Goal: Information Seeking & Learning: Check status

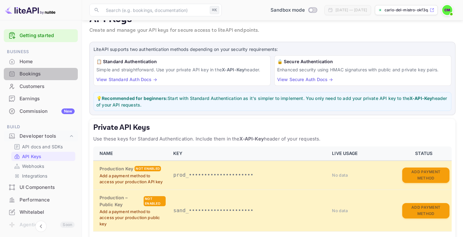
click at [47, 80] on div "Bookings" at bounding box center [41, 74] width 74 height 12
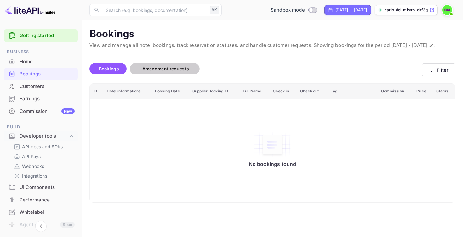
click at [179, 73] on span "Amendment requests" at bounding box center [165, 69] width 59 height 8
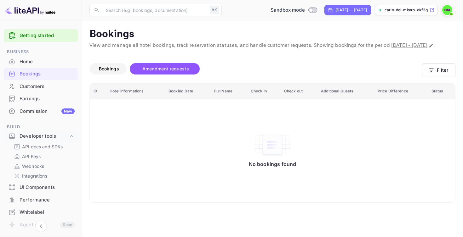
click at [118, 71] on span "Bookings" at bounding box center [109, 68] width 20 height 5
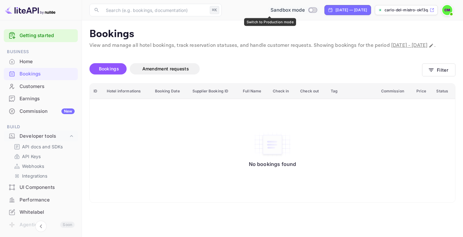
click at [304, 12] on input "Switch to Production mode" at bounding box center [310, 10] width 13 height 4
checkbox input "false"
click at [251, 72] on div "Bookings Amendment requests" at bounding box center [255, 68] width 332 height 11
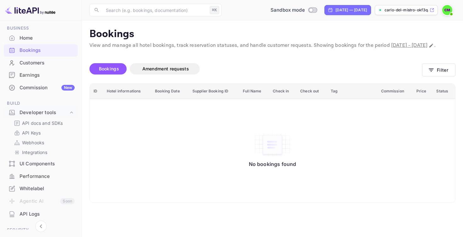
scroll to position [24, 0]
click at [49, 124] on p "API docs and SDKs" at bounding box center [42, 123] width 41 height 7
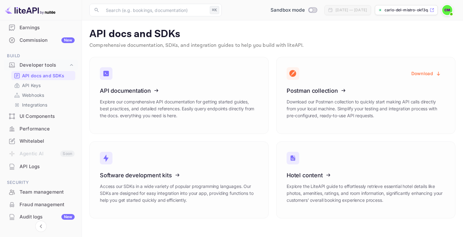
scroll to position [72, 0]
click at [50, 130] on div "Performance" at bounding box center [47, 127] width 55 height 7
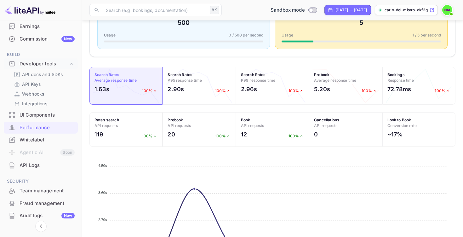
scroll to position [261, 0]
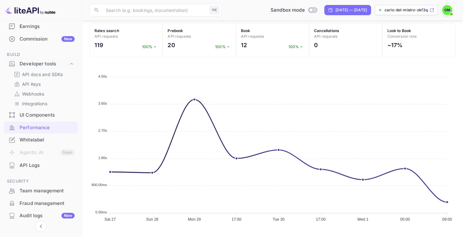
click at [48, 165] on div "API Logs" at bounding box center [47, 165] width 55 height 7
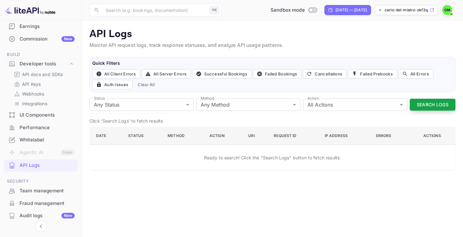
click at [430, 104] on button "Search Logs" at bounding box center [432, 105] width 46 height 12
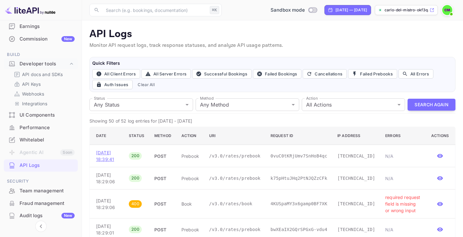
click at [108, 154] on p "[DATE] 18:39:41" at bounding box center [107, 155] width 23 height 13
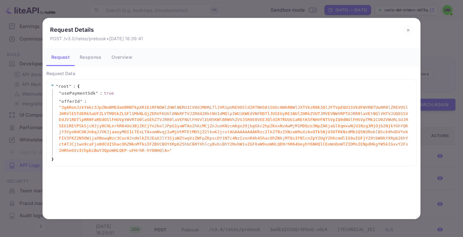
click at [95, 52] on button "Response" at bounding box center [90, 57] width 31 height 18
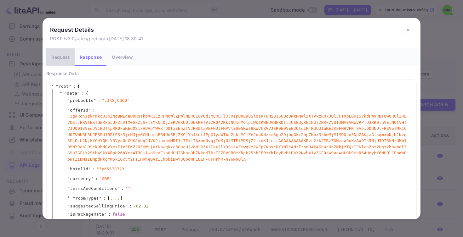
click at [67, 54] on button "Request" at bounding box center [60, 57] width 28 height 18
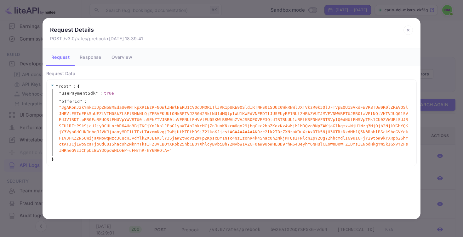
click at [95, 56] on button "Response" at bounding box center [90, 57] width 31 height 18
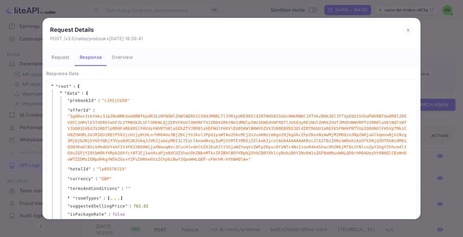
click at [115, 58] on button "Overview" at bounding box center [122, 57] width 31 height 18
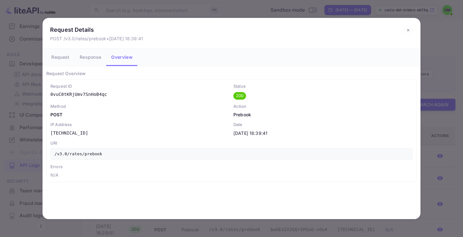
click at [96, 58] on button "Response" at bounding box center [90, 57] width 31 height 18
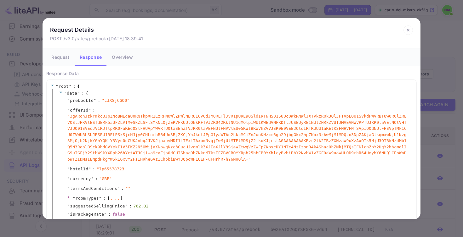
click at [411, 28] on icon at bounding box center [407, 29] width 9 height 9
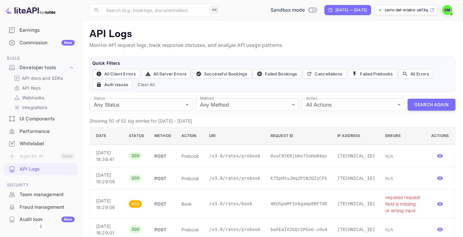
click at [338, 50] on div "API Logs Monitor API request logs, track response statuses, and analyze API usa…" at bounding box center [272, 40] width 366 height 24
click at [316, 46] on p "Monitor API request logs, track response statuses, and analyze API usage patter…" at bounding box center [272, 46] width 366 height 8
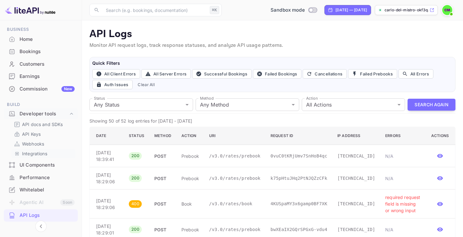
scroll to position [22, 0]
click at [41, 130] on div "API Keys" at bounding box center [43, 134] width 64 height 9
click at [47, 128] on p "API docs and SDKs" at bounding box center [42, 125] width 41 height 7
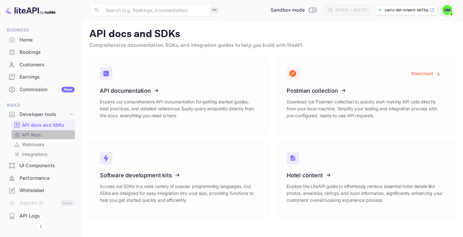
click at [43, 135] on link "API Keys" at bounding box center [43, 135] width 59 height 7
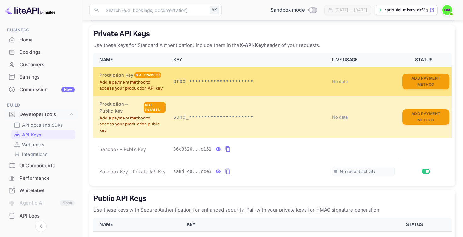
scroll to position [117, 0]
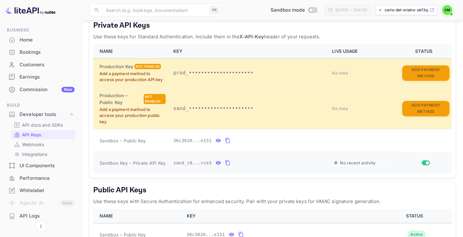
click at [228, 163] on icon "private api keys table" at bounding box center [228, 163] width 6 height 8
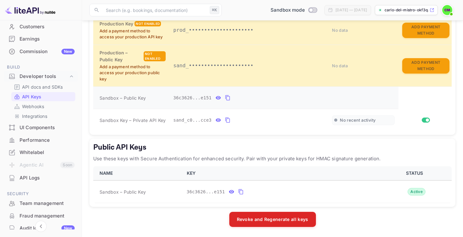
scroll to position [59, 0]
click at [44, 175] on div "API Logs" at bounding box center [47, 178] width 55 height 7
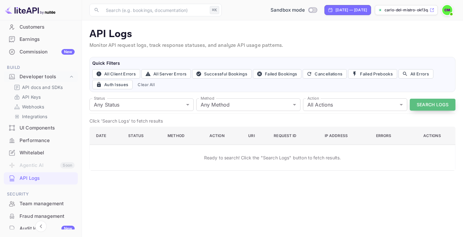
click at [431, 107] on button "Search Logs" at bounding box center [432, 105] width 46 height 12
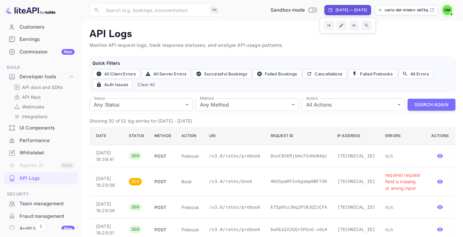
click at [335, 9] on div "[DATE] — [DATE]" at bounding box center [350, 10] width 31 height 6
select select "7"
select select "2025"
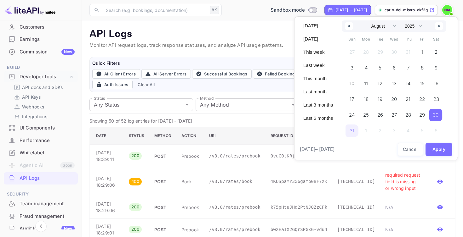
click at [439, 26] on icon "button" at bounding box center [439, 26] width 3 height 3
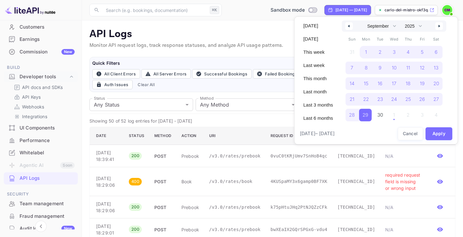
click at [409, 114] on div "31 1 2 3 4 5 6 7 8 9 10 11 12 13 14 15 16 17 18 19 20 21 22 23 24 25 26 27 28 2…" at bounding box center [394, 82] width 98 height 76
click at [394, 114] on div "31 1 2 3 4 5 6 7 8 9 10 11 12 13 14 15 16 17 18 19 20 21 22 23 24 25 26 27 28 2…" at bounding box center [394, 82] width 98 height 76
click at [437, 29] on button "button" at bounding box center [439, 26] width 8 height 8
select select "9"
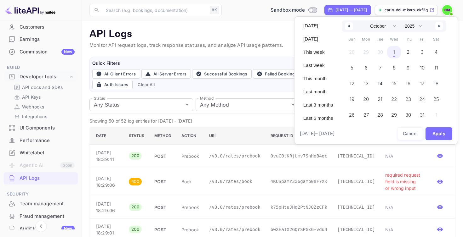
click at [395, 51] on span "1" at bounding box center [394, 52] width 14 height 13
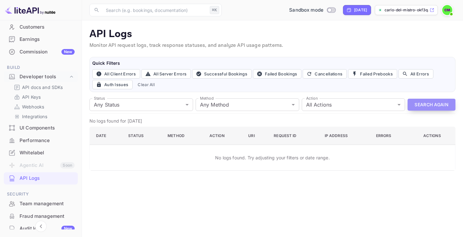
click at [438, 103] on button "Search Again" at bounding box center [431, 105] width 48 height 12
click at [351, 9] on icon at bounding box center [348, 10] width 5 height 5
select select "9"
select select "2025"
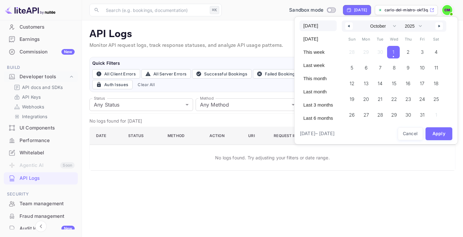
click at [254, 88] on div at bounding box center [231, 118] width 463 height 237
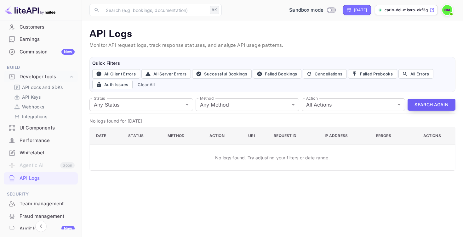
click at [426, 106] on button "Search Again" at bounding box center [431, 105] width 48 height 12
click at [151, 86] on button "Clear All" at bounding box center [146, 84] width 22 height 9
click at [426, 105] on button "Search Again" at bounding box center [431, 105] width 48 height 12
drag, startPoint x: 346, startPoint y: 55, endPoint x: 353, endPoint y: 57, distance: 7.2
click at [353, 56] on div "API Logs Monitor API request logs, track response statuses, and analyze API usa…" at bounding box center [272, 99] width 366 height 143
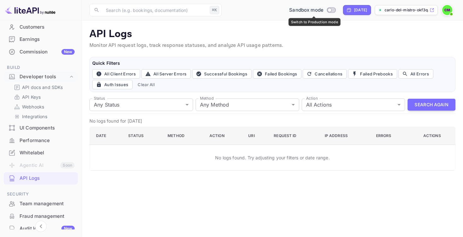
click at [331, 9] on input "Switch to Production mode" at bounding box center [329, 10] width 13 height 4
click at [316, 9] on span "Sandbox mode" at bounding box center [306, 10] width 34 height 7
click at [334, 10] on input "Switch to Production mode" at bounding box center [329, 10] width 13 height 4
checkbox input "false"
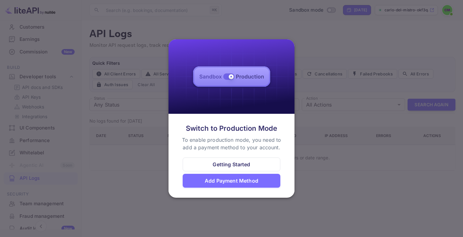
click at [300, 41] on div at bounding box center [231, 118] width 463 height 237
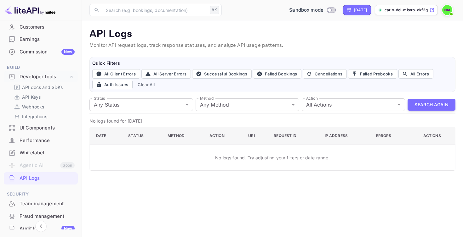
click at [448, 8] on img at bounding box center [447, 10] width 10 height 10
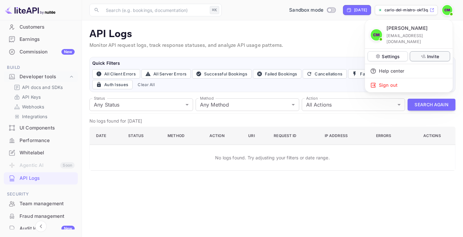
click at [429, 53] on p "Invite" at bounding box center [433, 56] width 12 height 7
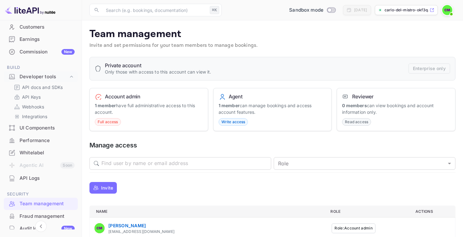
scroll to position [32, 0]
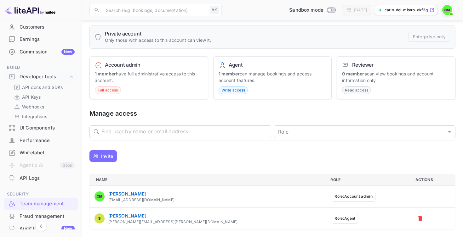
click at [125, 223] on div "[PERSON_NAME][EMAIL_ADDRESS][PERSON_NAME][DOMAIN_NAME]" at bounding box center [172, 222] width 129 height 6
click at [331, 218] on button "Role: Agent" at bounding box center [344, 219] width 26 height 10
click at [331, 198] on button "Role: Account admin" at bounding box center [352, 197] width 43 height 10
click at [273, 160] on div "Invite" at bounding box center [272, 156] width 366 height 15
